Goal: Information Seeking & Learning: Learn about a topic

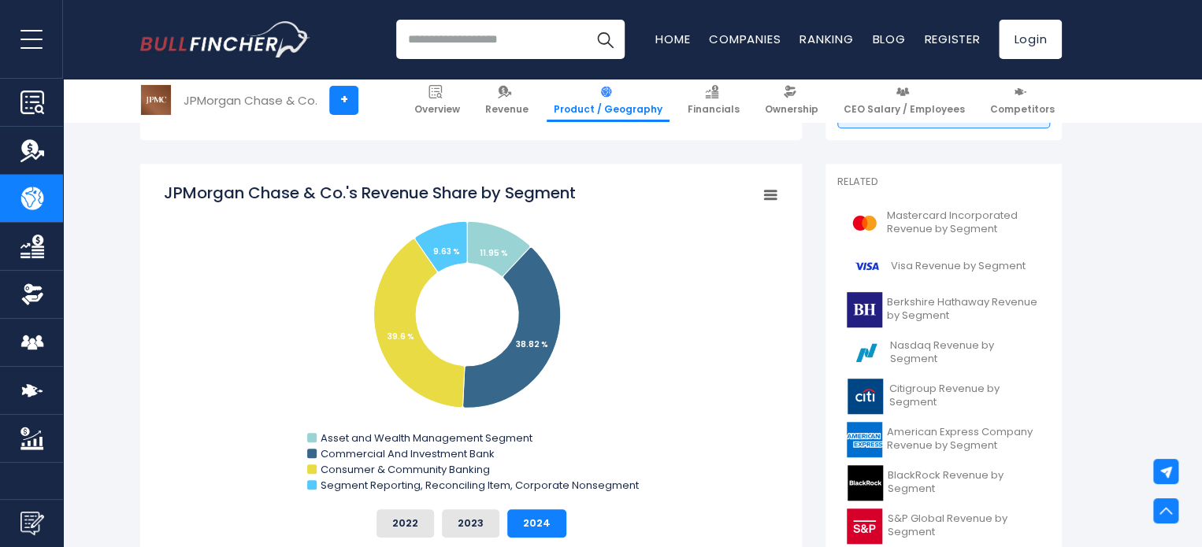
scroll to position [391, 0]
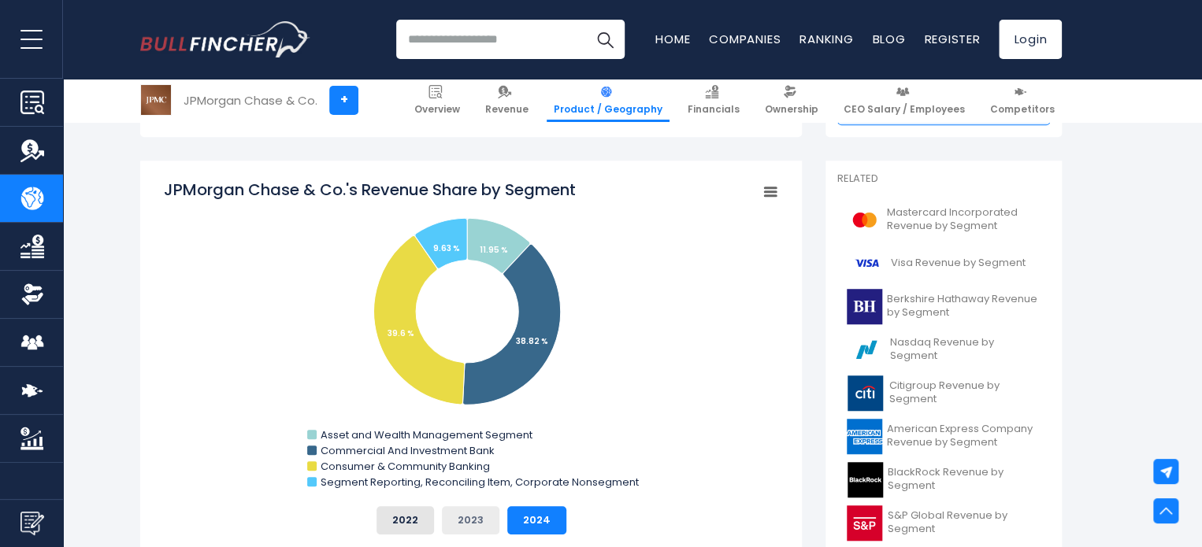
click at [482, 512] on button "2023" at bounding box center [471, 521] width 58 height 28
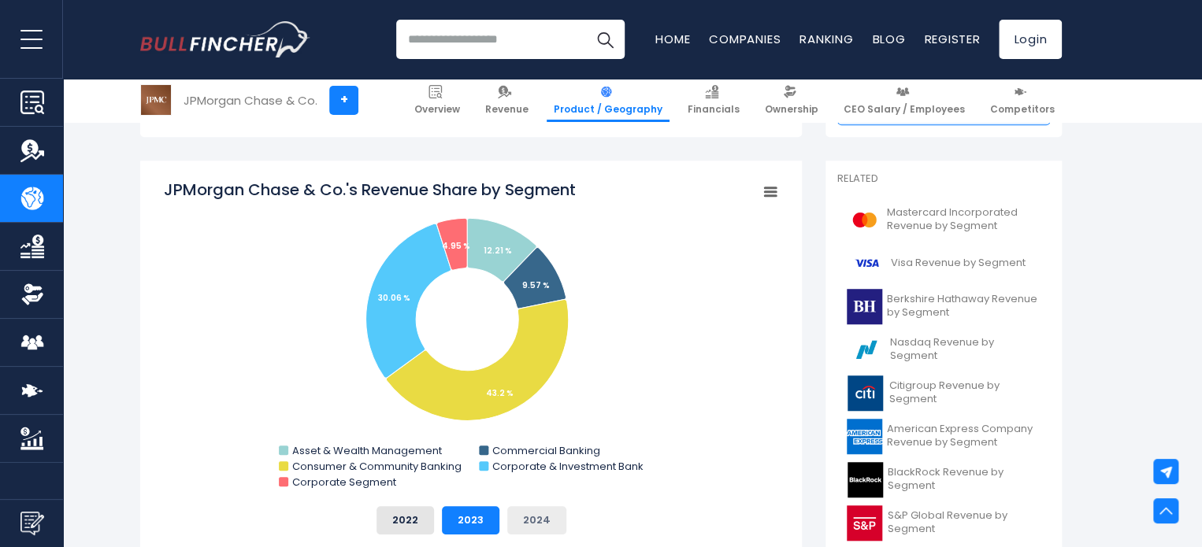
click at [526, 511] on button "2024" at bounding box center [536, 521] width 59 height 28
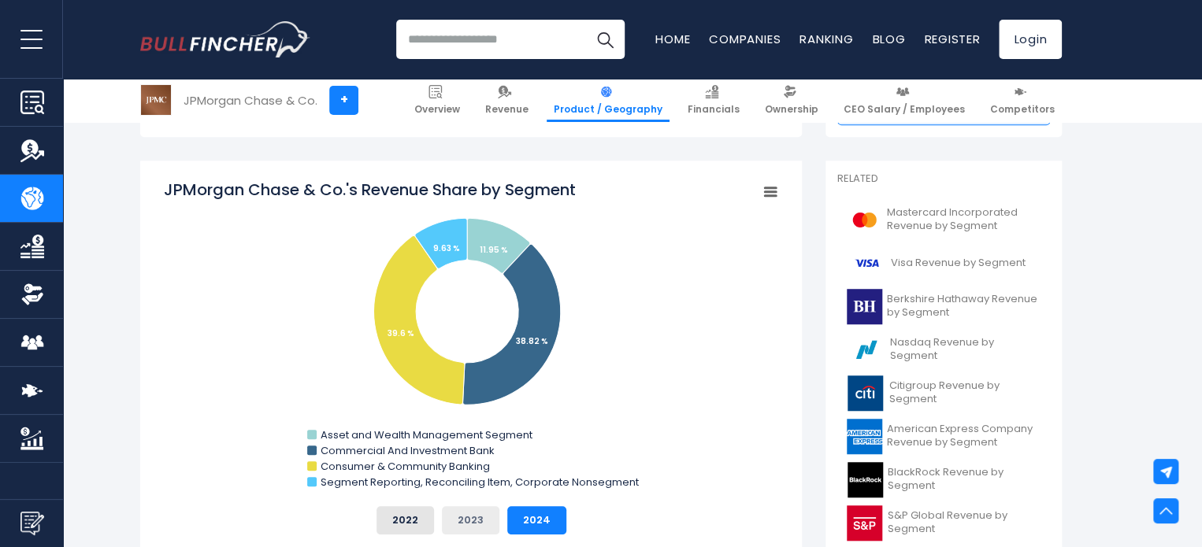
click at [489, 511] on button "2023" at bounding box center [471, 521] width 58 height 28
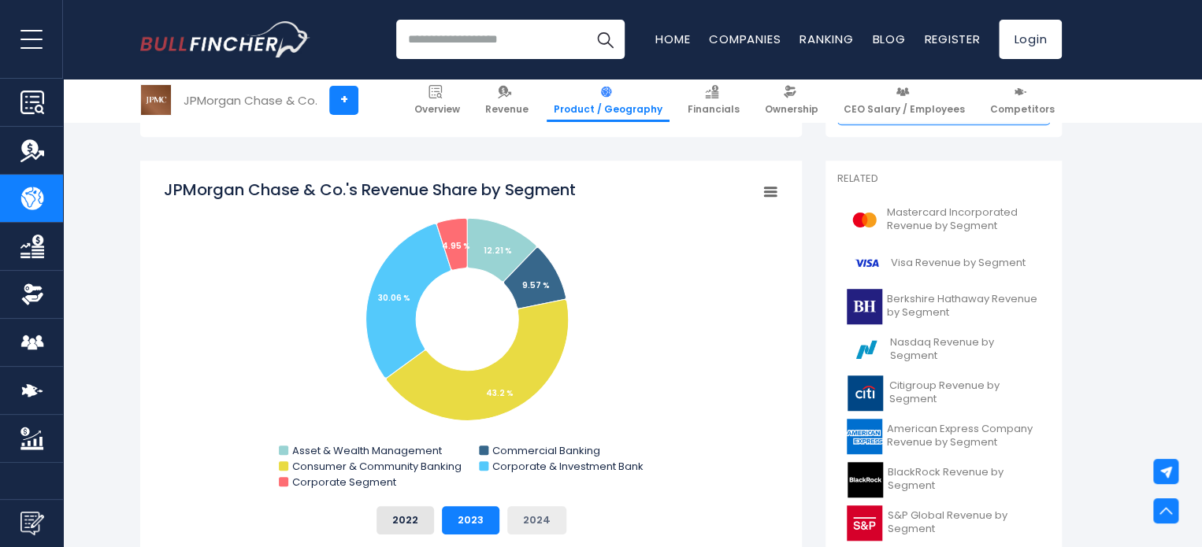
click at [525, 509] on button "2024" at bounding box center [536, 521] width 59 height 28
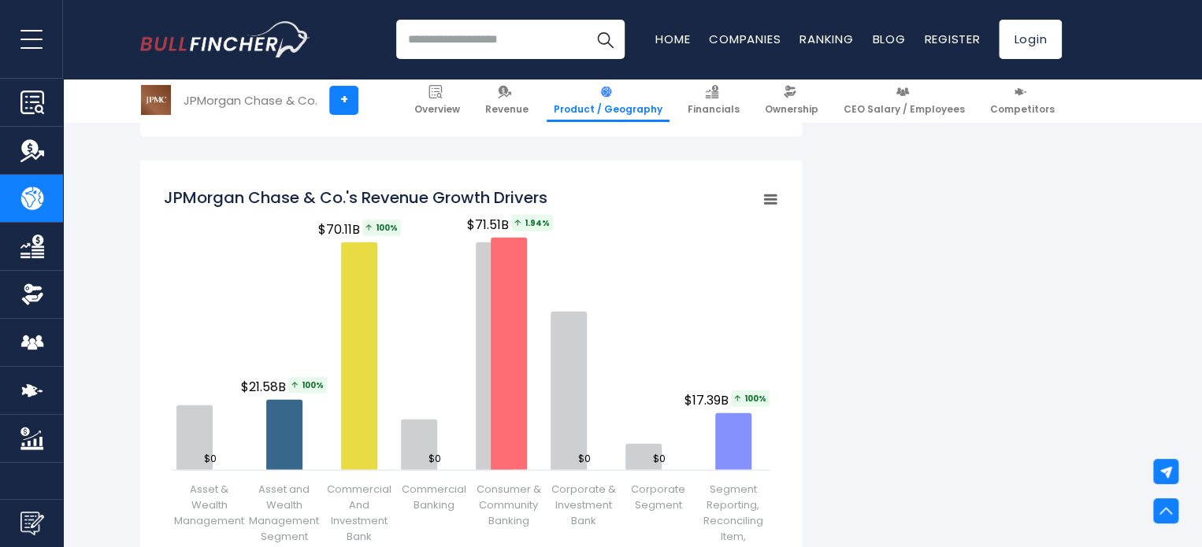
scroll to position [1985, 0]
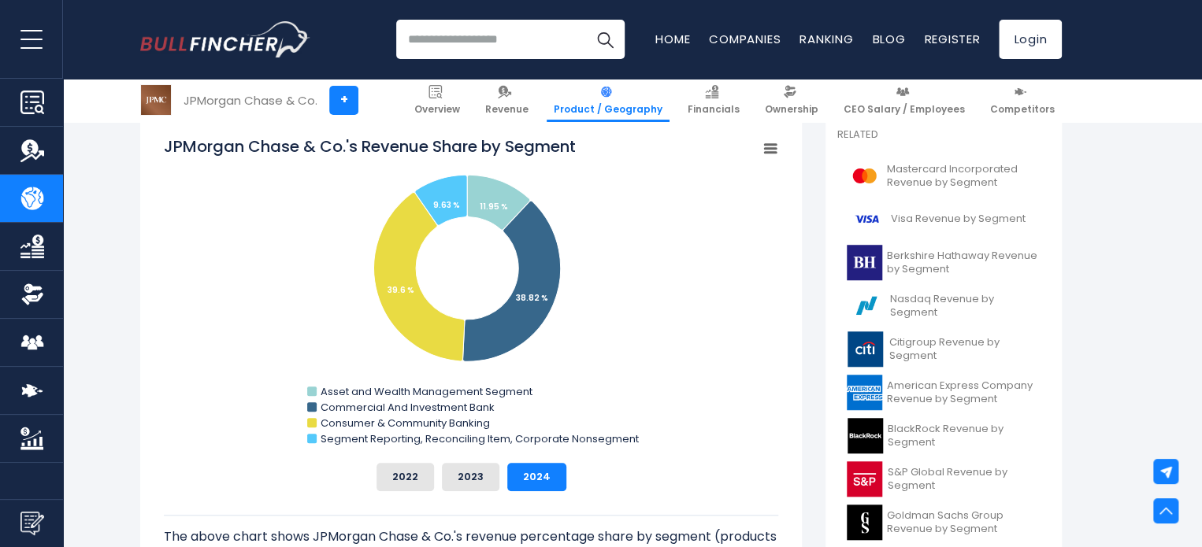
scroll to position [450, 0]
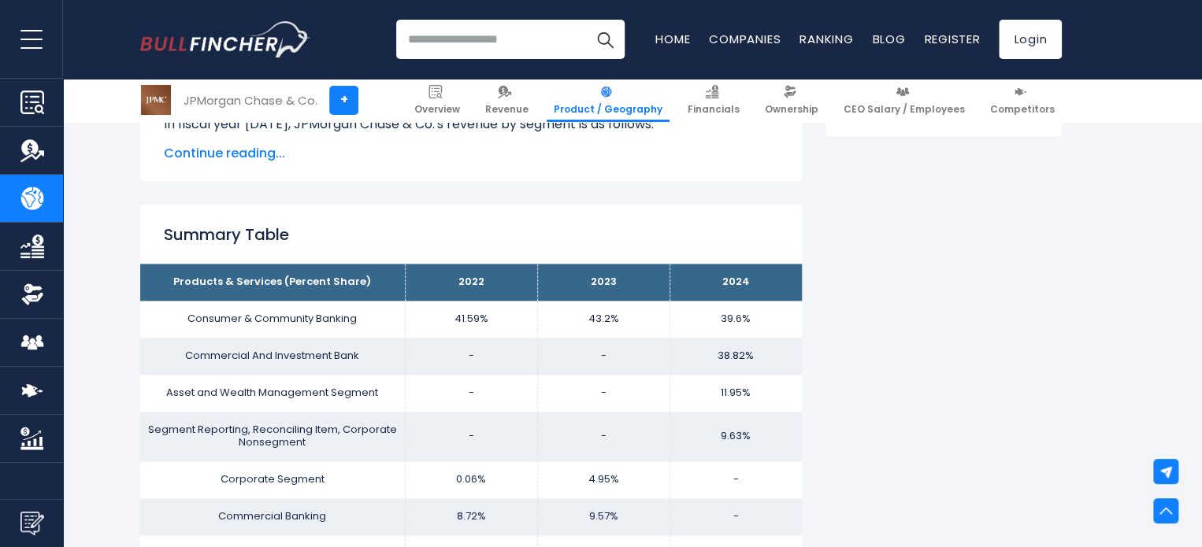
scroll to position [931, 0]
